Goal: Find specific page/section: Find specific page/section

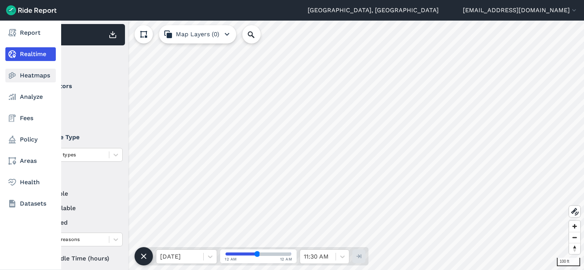
click at [32, 73] on link "Heatmaps" at bounding box center [30, 76] width 50 height 14
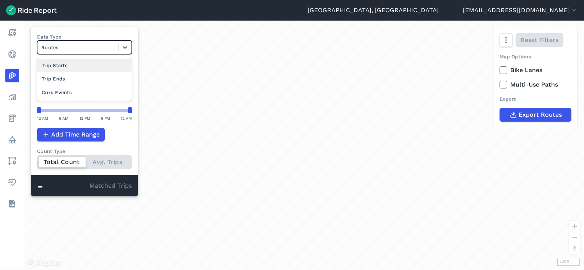
click at [61, 42] on div "Routes" at bounding box center [77, 48] width 81 height 12
click at [66, 66] on div "Trip Starts" at bounding box center [84, 65] width 95 height 13
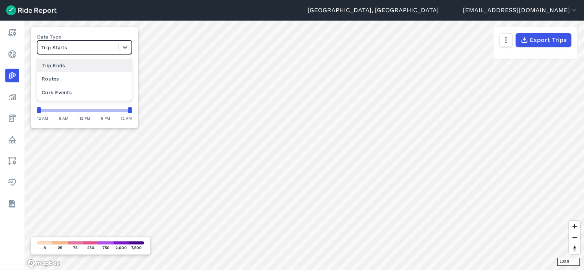
click at [73, 47] on div at bounding box center [77, 47] width 73 height 9
click at [74, 92] on div "Curb Events" at bounding box center [84, 92] width 95 height 13
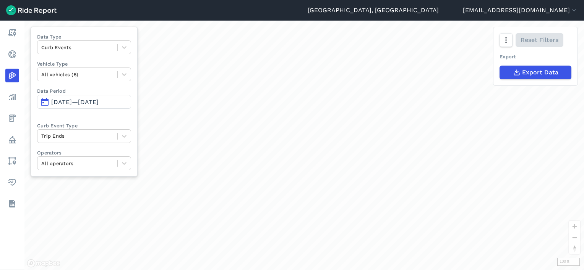
drag, startPoint x: 388, startPoint y: 163, endPoint x: 368, endPoint y: 109, distance: 57.5
click at [368, 109] on div "loading" at bounding box center [303, 146] width 559 height 250
